Goal: Information Seeking & Learning: Learn about a topic

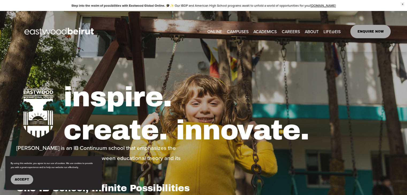
click at [260, 32] on span "ACADEMICS" at bounding box center [264, 31] width 23 height 7
click at [0, 0] on span "Academics" at bounding box center [0, 0] width 0 height 0
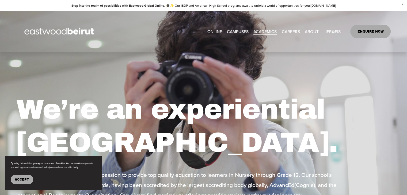
click at [358, 30] on link "ENQUIRE NOW" at bounding box center [370, 31] width 40 height 13
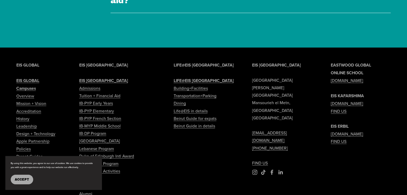
scroll to position [1675, 0]
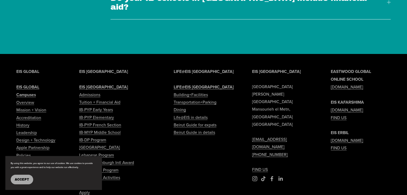
click at [93, 91] on link "Admissions" at bounding box center [89, 94] width 21 height 7
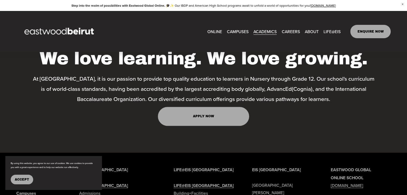
scroll to position [399, 0]
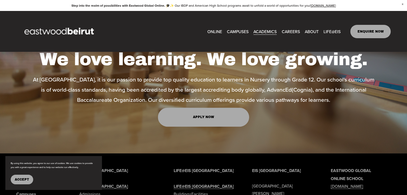
click at [216, 108] on link "Apply Now" at bounding box center [203, 117] width 91 height 19
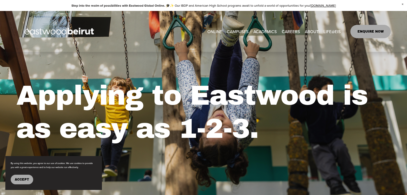
click at [267, 34] on span "ACADEMICS" at bounding box center [264, 31] width 23 height 7
click at [0, 0] on span "IB-PYP Early Years" at bounding box center [0, 0] width 0 height 0
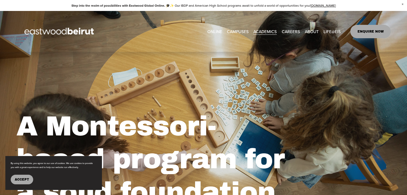
click at [216, 31] on link "ONLINE" at bounding box center [214, 31] width 15 height 8
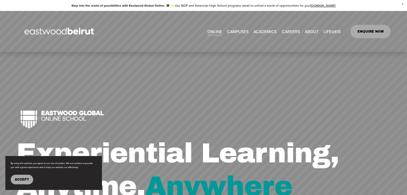
click at [240, 30] on span "CAMPUSES" at bounding box center [238, 31] width 22 height 7
click at [0, 0] on span "Academics" at bounding box center [0, 0] width 0 height 0
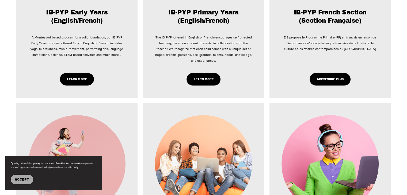
scroll to position [403, 0]
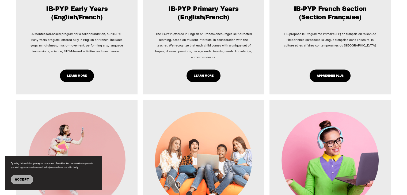
click at [80, 80] on link "Learn More" at bounding box center [77, 76] width 34 height 13
